Goal: Navigation & Orientation: Understand site structure

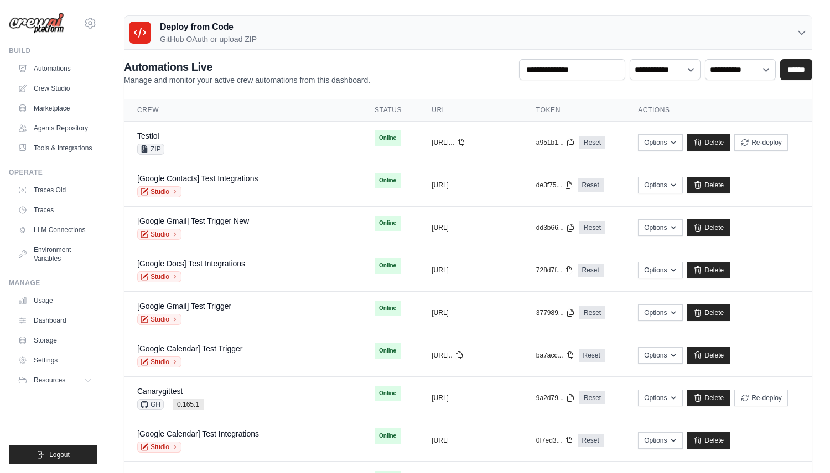
click at [322, 27] on div "Deploy from Code GitHub OAuth or upload ZIP" at bounding box center [467, 33] width 687 height 34
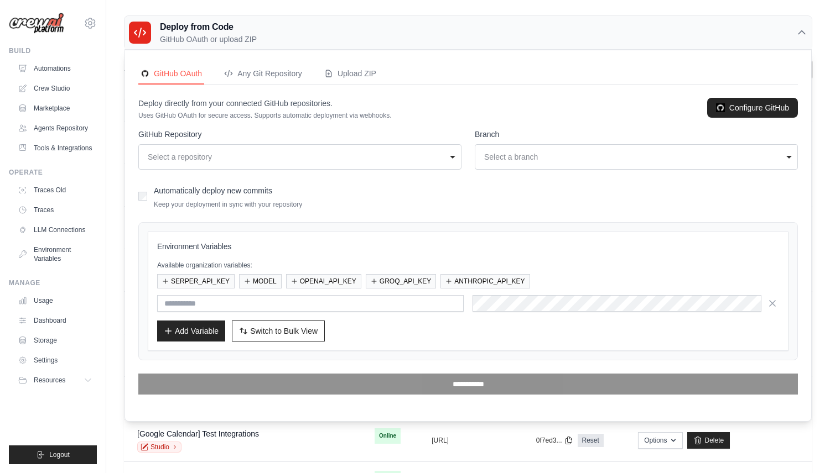
click at [209, 34] on p "GitHub OAuth or upload ZIP" at bounding box center [208, 39] width 97 height 11
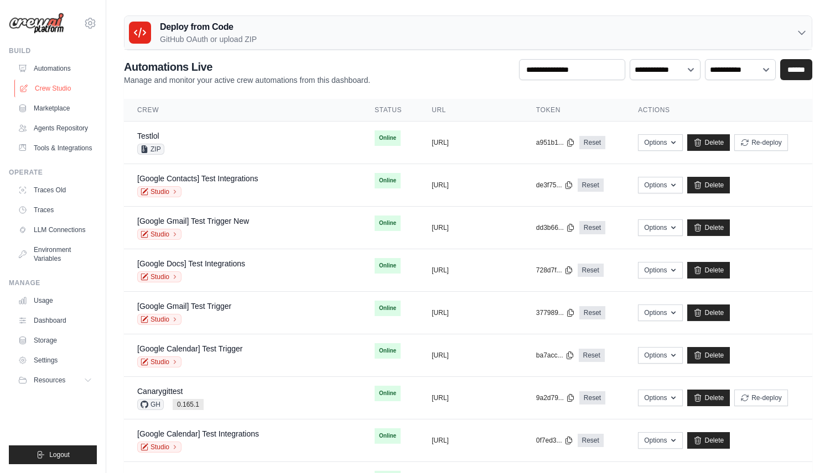
click at [70, 90] on link "Crew Studio" at bounding box center [56, 89] width 84 height 18
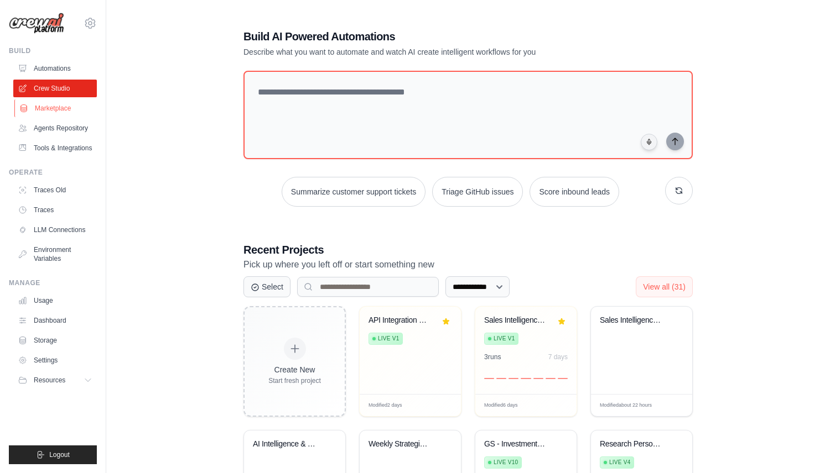
click at [55, 110] on link "Marketplace" at bounding box center [56, 109] width 84 height 18
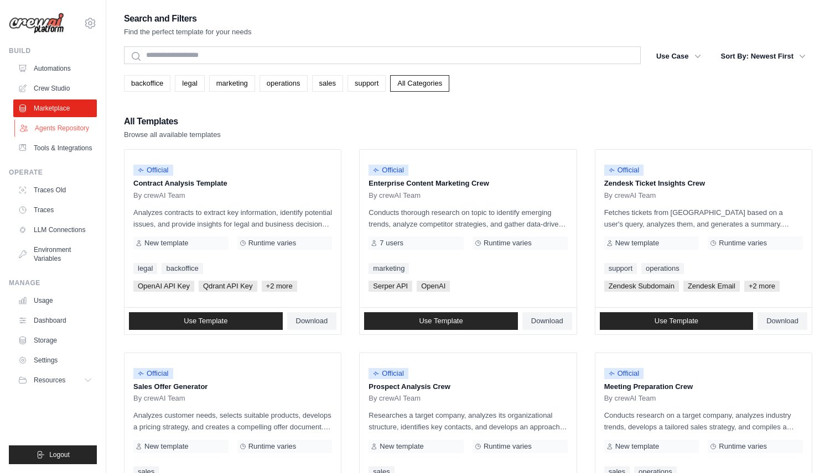
click at [53, 128] on link "Agents Repository" at bounding box center [56, 128] width 84 height 18
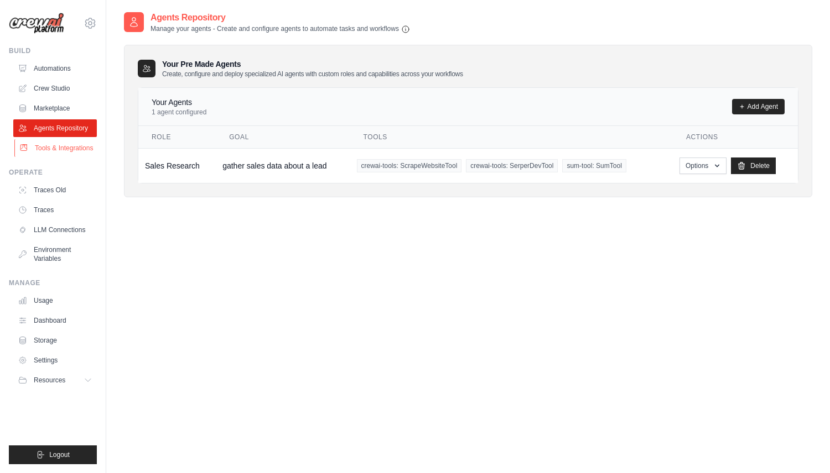
click at [56, 149] on link "Tools & Integrations" at bounding box center [56, 148] width 84 height 18
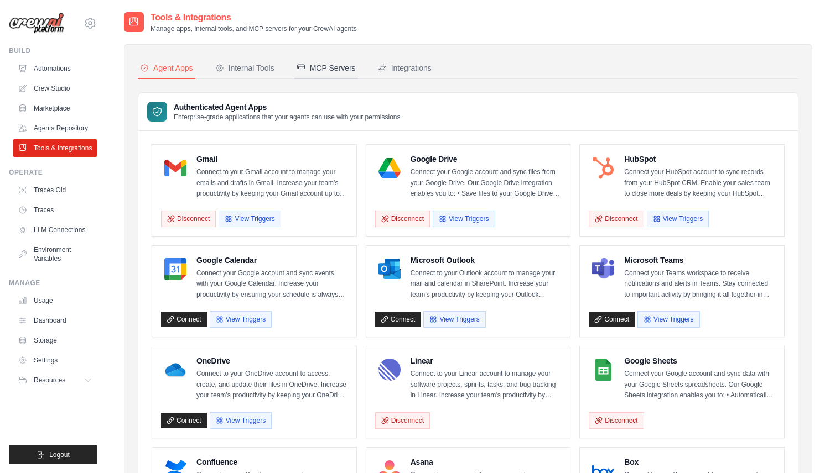
click at [335, 66] on div "MCP Servers" at bounding box center [325, 67] width 59 height 11
